Goal: Transaction & Acquisition: Purchase product/service

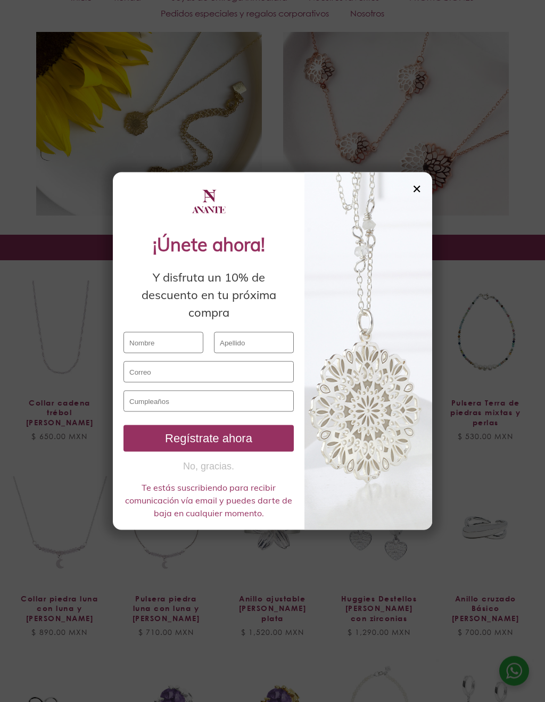
scroll to position [2060, 0]
click at [48, 410] on div "✕ ¡Únete ahora! Y disfruta un 10% de descuento en tu próxima compra Regístrate …" at bounding box center [272, 351] width 545 height 702
click at [151, 334] on input "text" at bounding box center [164, 342] width 80 height 21
type input "cesar95mendozac@hotmail.com"
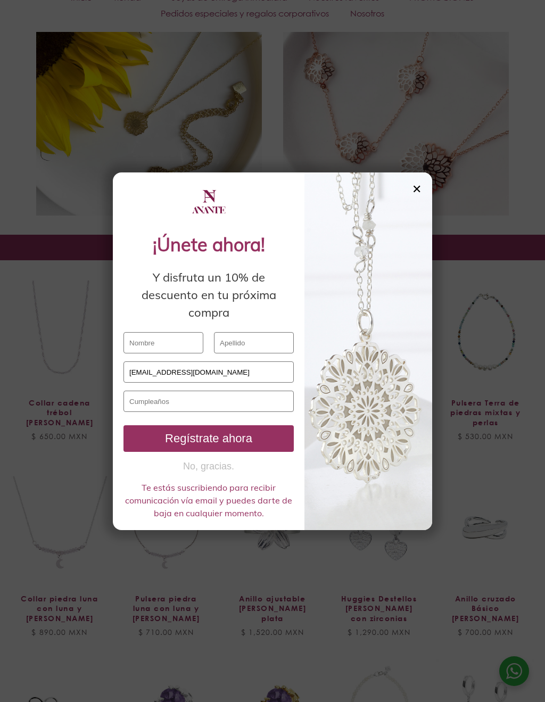
type input "Raúl Mendoza Cabrera"
type input "César"
click at [272, 405] on input "text" at bounding box center [209, 401] width 170 height 21
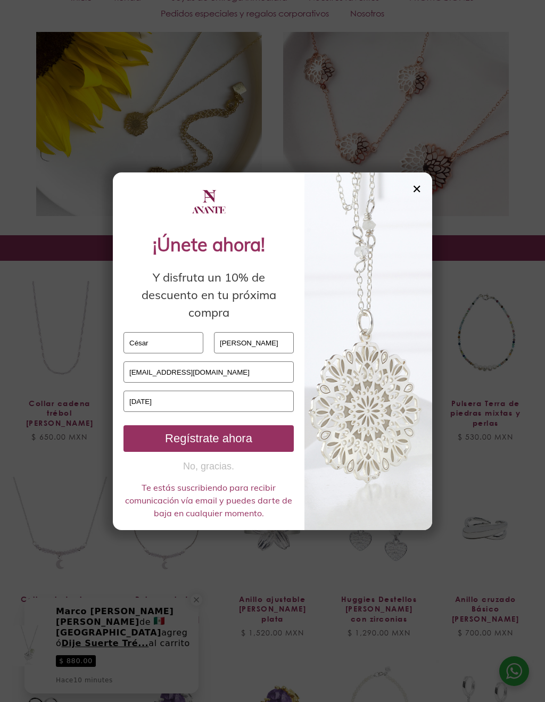
type input "08 / 04 / 1995"
click at [270, 438] on div "Regístrate ahora" at bounding box center [209, 439] width 162 height 14
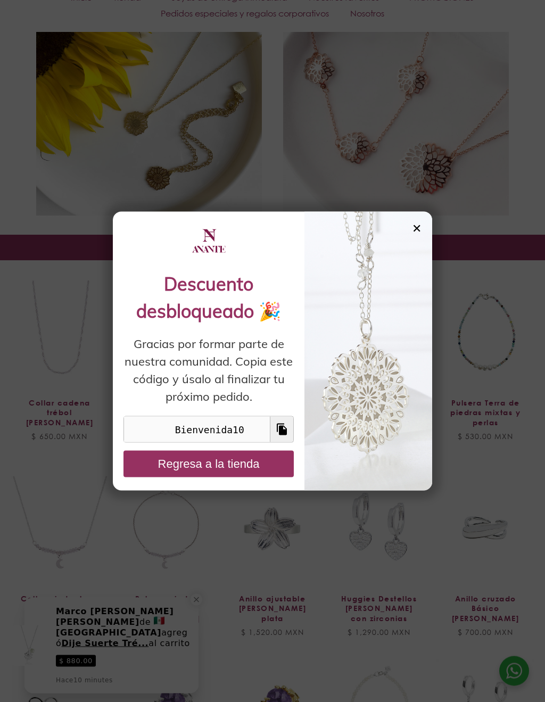
scroll to position [2060, 0]
click at [142, 435] on input "Bienvenida10" at bounding box center [197, 430] width 146 height 26
click at [286, 430] on icon at bounding box center [282, 430] width 10 height 12
type input "Copied!"
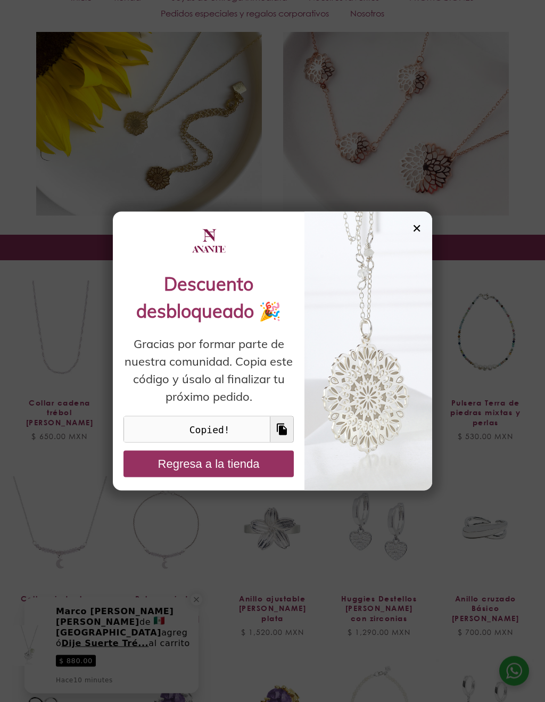
scroll to position [2060, 0]
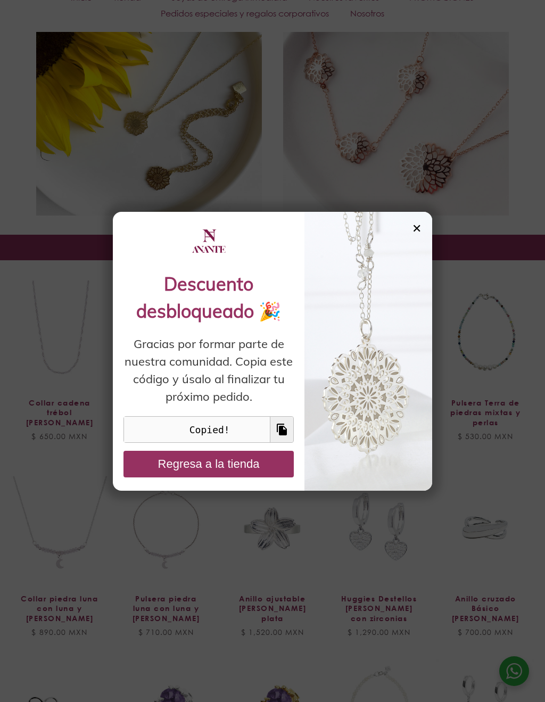
click at [149, 470] on button "Regresa a la tienda" at bounding box center [209, 464] width 170 height 27
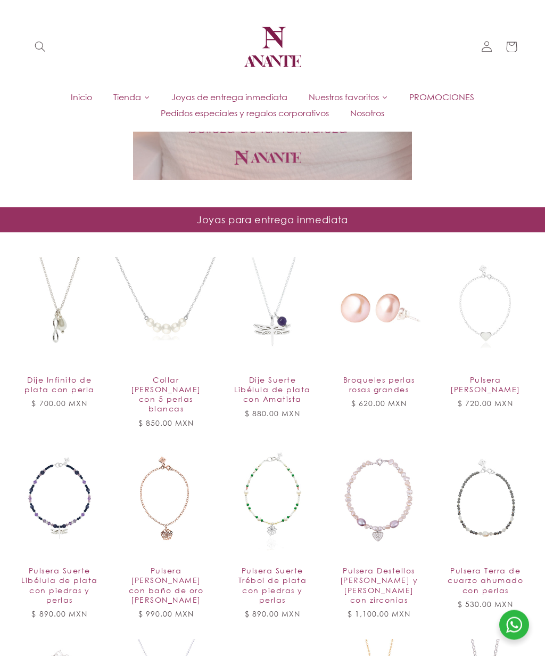
scroll to position [0, 0]
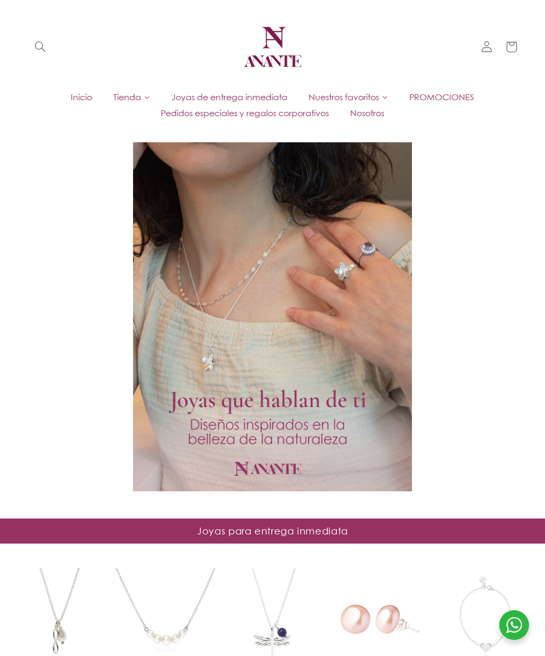
click at [266, 93] on span "Joyas de entrega inmediata" at bounding box center [229, 97] width 116 height 12
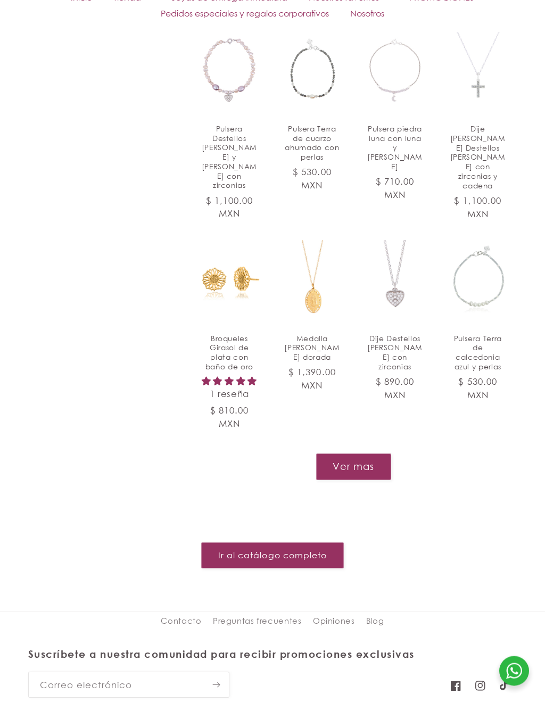
click at [372, 454] on button "Ver mas" at bounding box center [353, 467] width 75 height 26
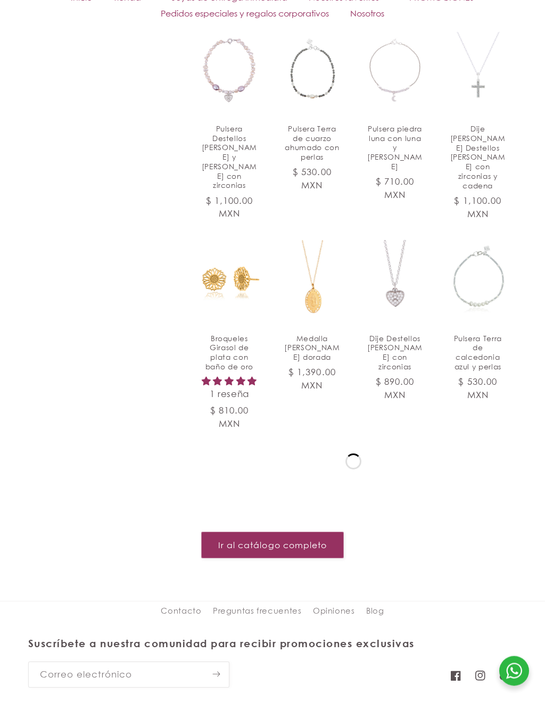
scroll to position [824, 0]
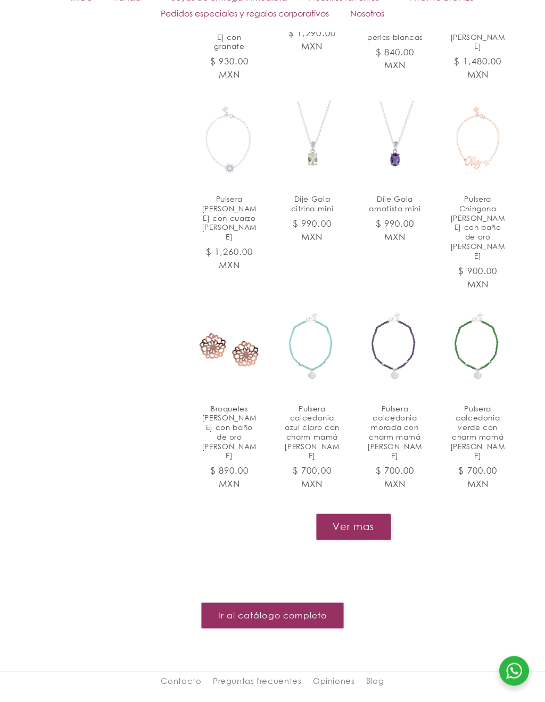
click at [362, 514] on button "Ver mas" at bounding box center [353, 527] width 75 height 26
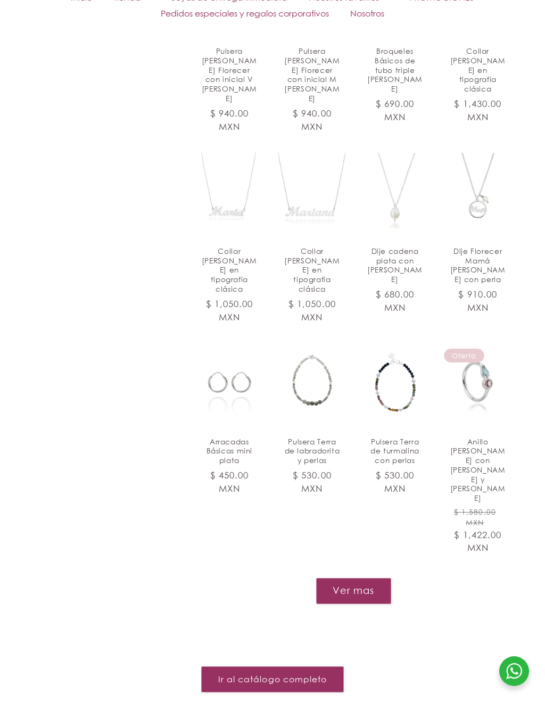
scroll to position [2322, 0]
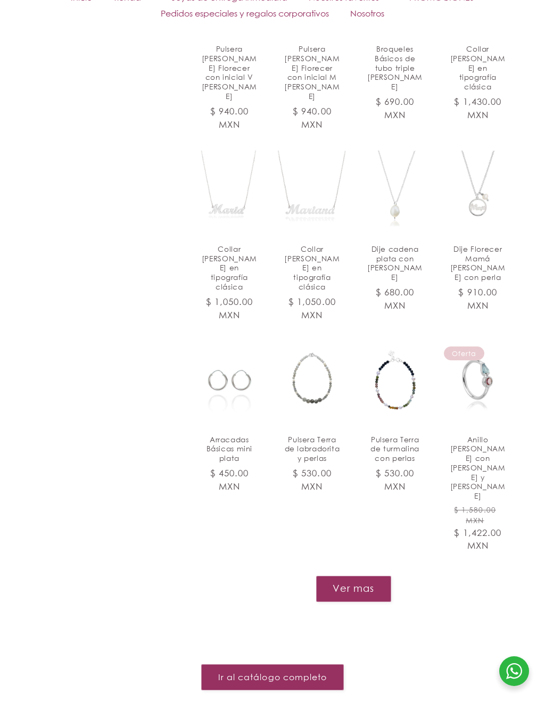
click at [371, 576] on button "Ver mas" at bounding box center [353, 589] width 75 height 26
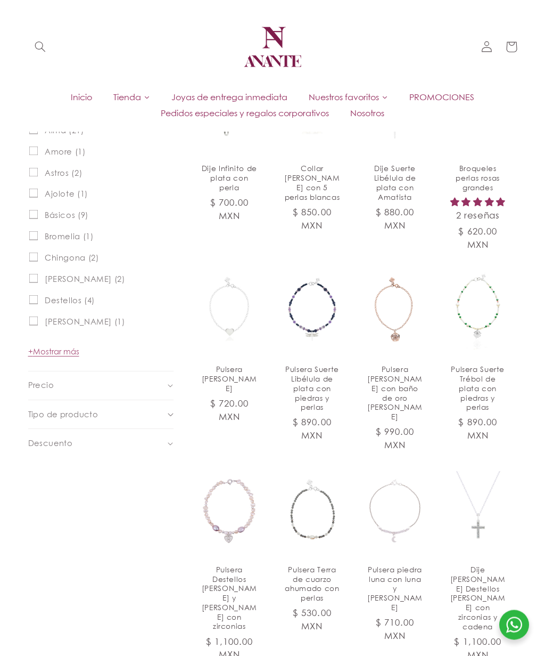
scroll to position [0, 0]
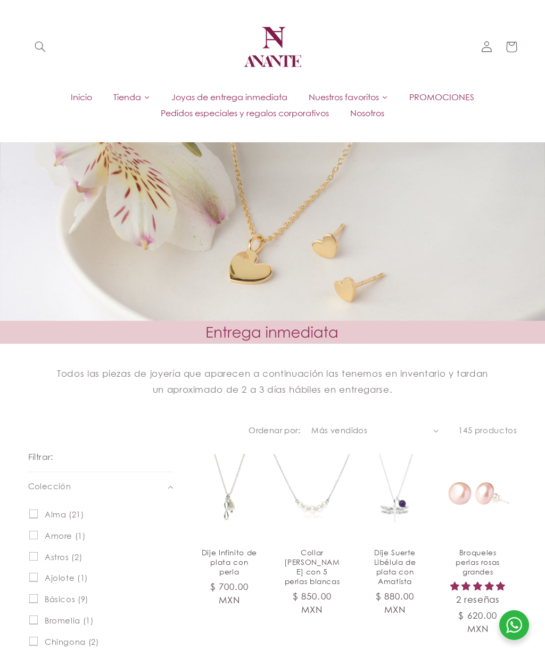
click at [348, 95] on span "Nuestros favoritos" at bounding box center [344, 97] width 70 height 12
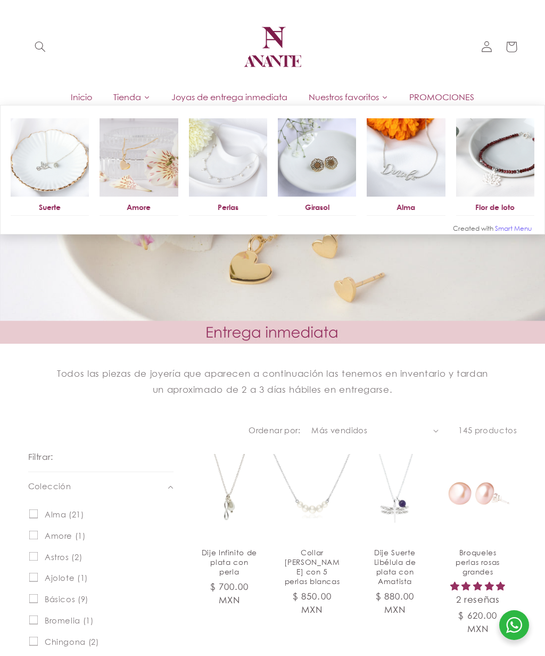
click at [327, 152] on img at bounding box center [317, 157] width 78 height 78
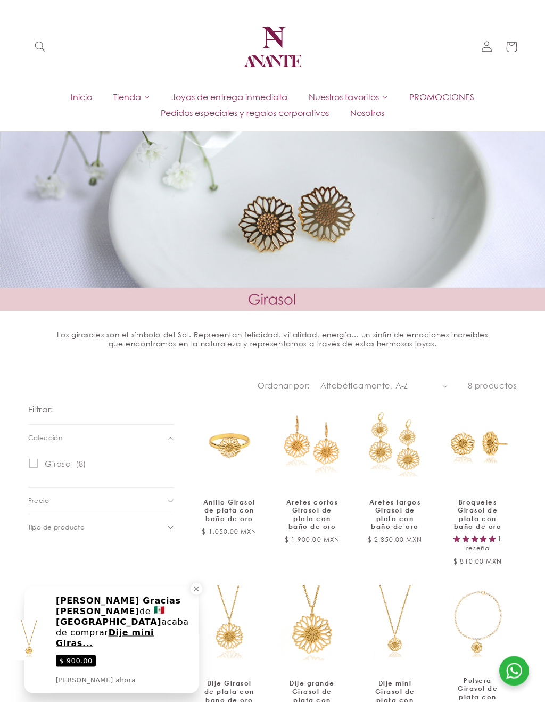
scroll to position [34, 0]
click at [232, 497] on link "Anillo Girasol de plata con baño de oro" at bounding box center [229, 509] width 56 height 25
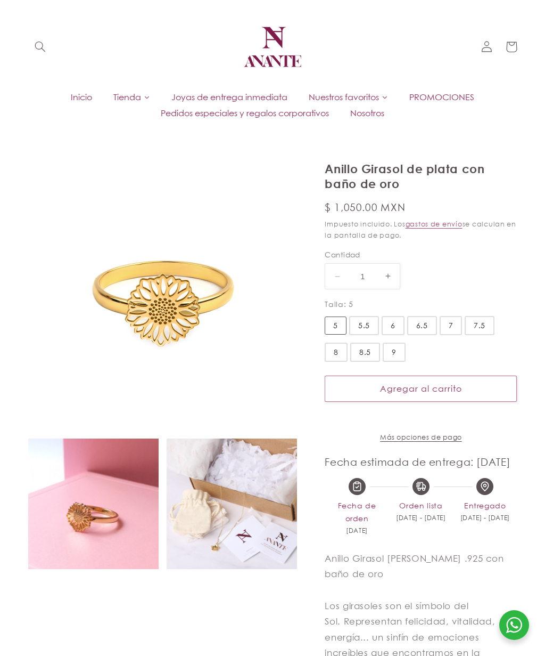
select select "{"isForProduct":true,"id":43657183559834,"title":"5","available":true,"price":1…"
click at [76, 464] on img at bounding box center [93, 503] width 130 height 130
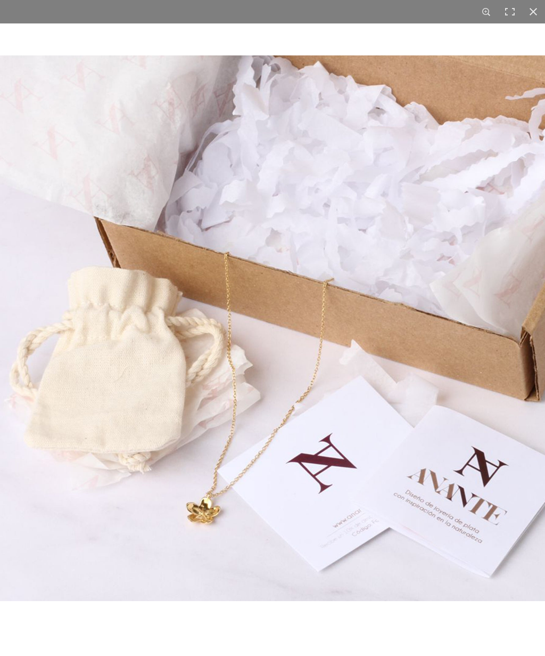
click at [533, 10] on div at bounding box center [533, 11] width 23 height 23
